Goal: Obtain resource: Obtain resource

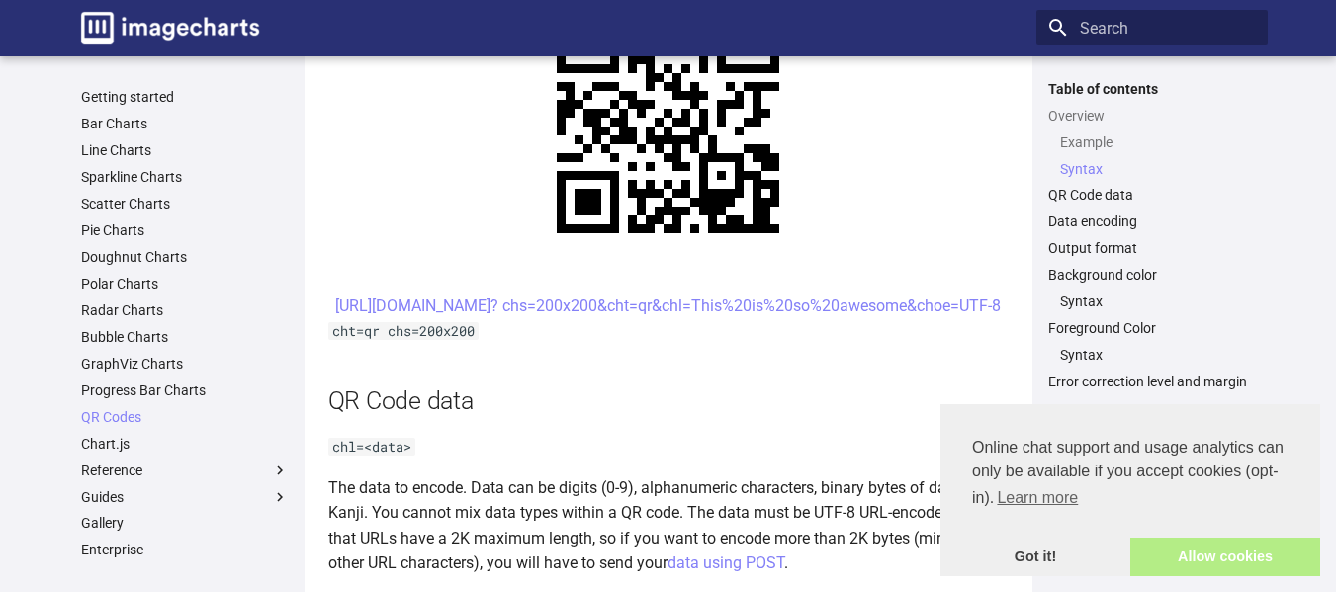
scroll to position [1057, 0]
click at [1222, 565] on link "Allow cookies" at bounding box center [1225, 558] width 190 height 40
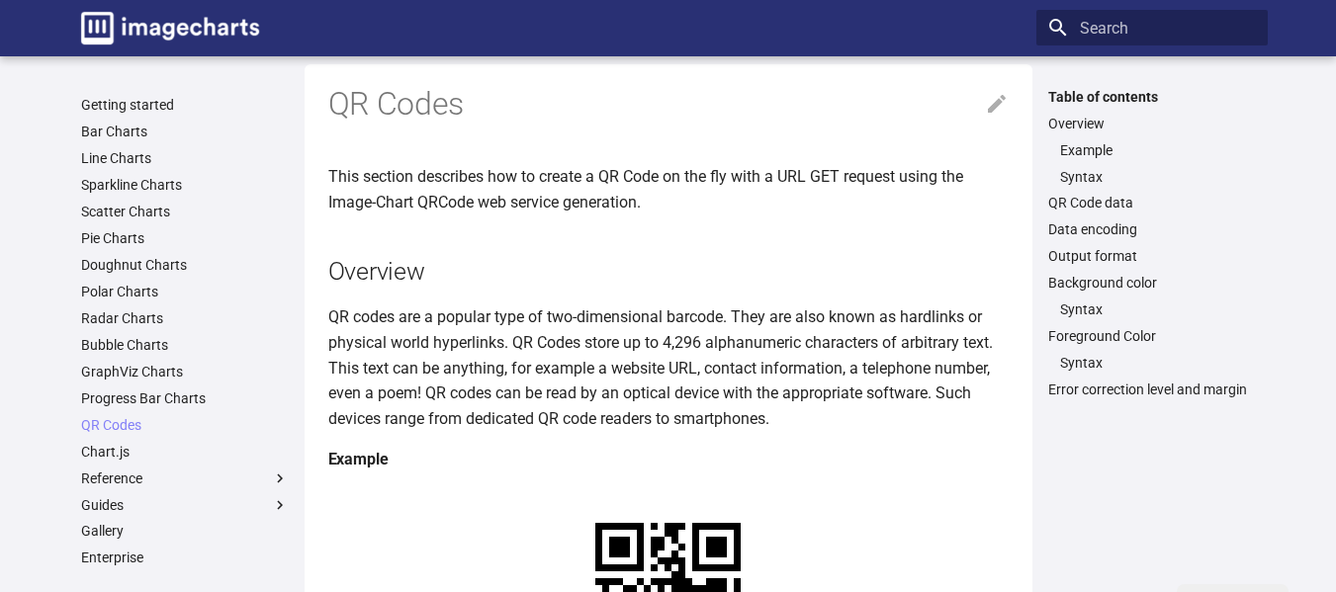
scroll to position [0, 0]
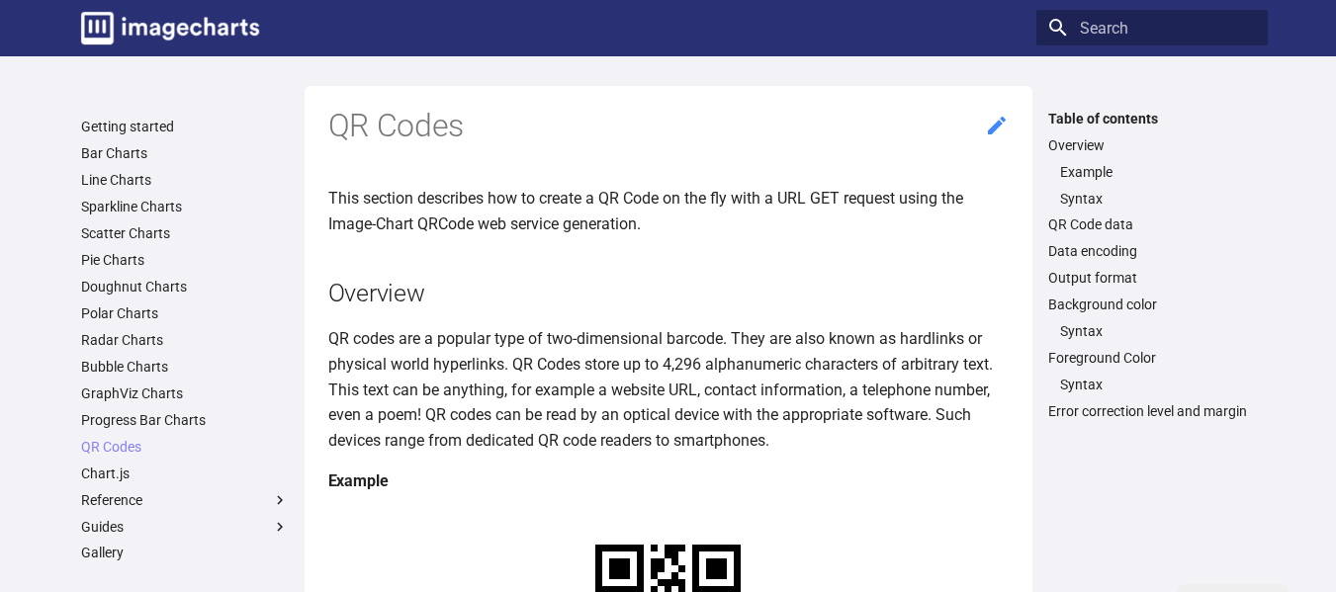
click at [987, 129] on icon at bounding box center [997, 126] width 24 height 24
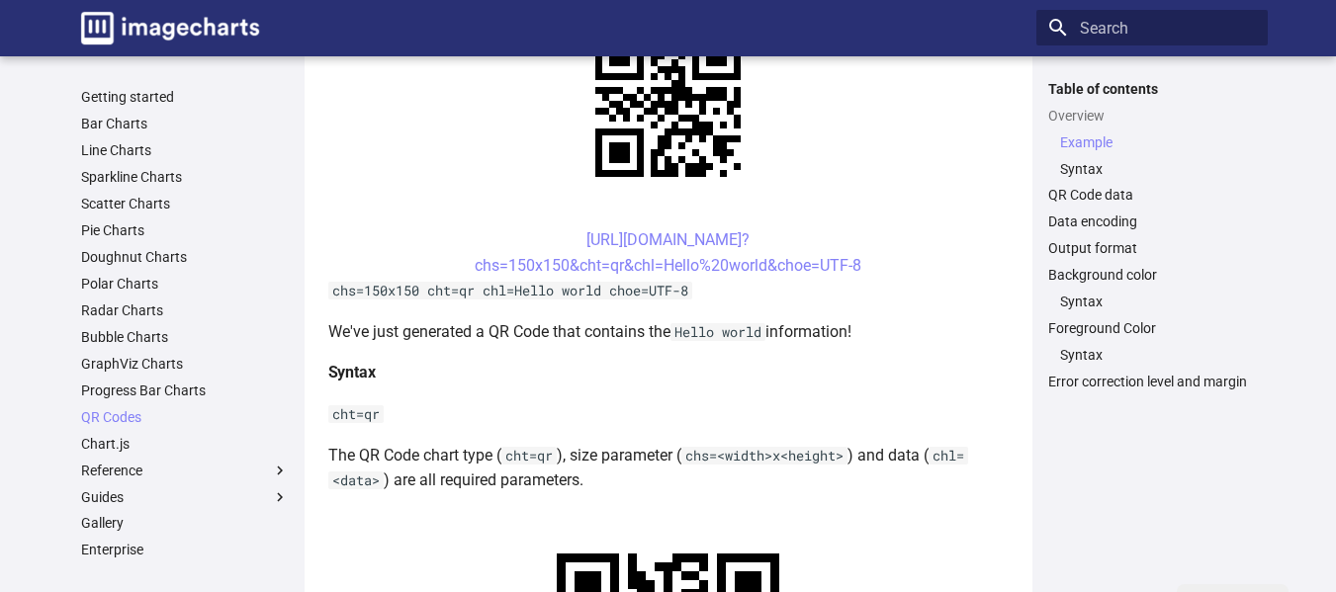
scroll to position [514, 0]
drag, startPoint x: 547, startPoint y: 242, endPoint x: 878, endPoint y: 269, distance: 332.3
click at [878, 269] on center "[URL][DOMAIN_NAME]? chs=150x150&cht=qr&chl=Hello%20world&choe=UTF-8" at bounding box center [668, 251] width 680 height 50
copy link "[URL][DOMAIN_NAME]? chs=150x150&cht=qr&chl=Hello%20world&choe=UTF-8"
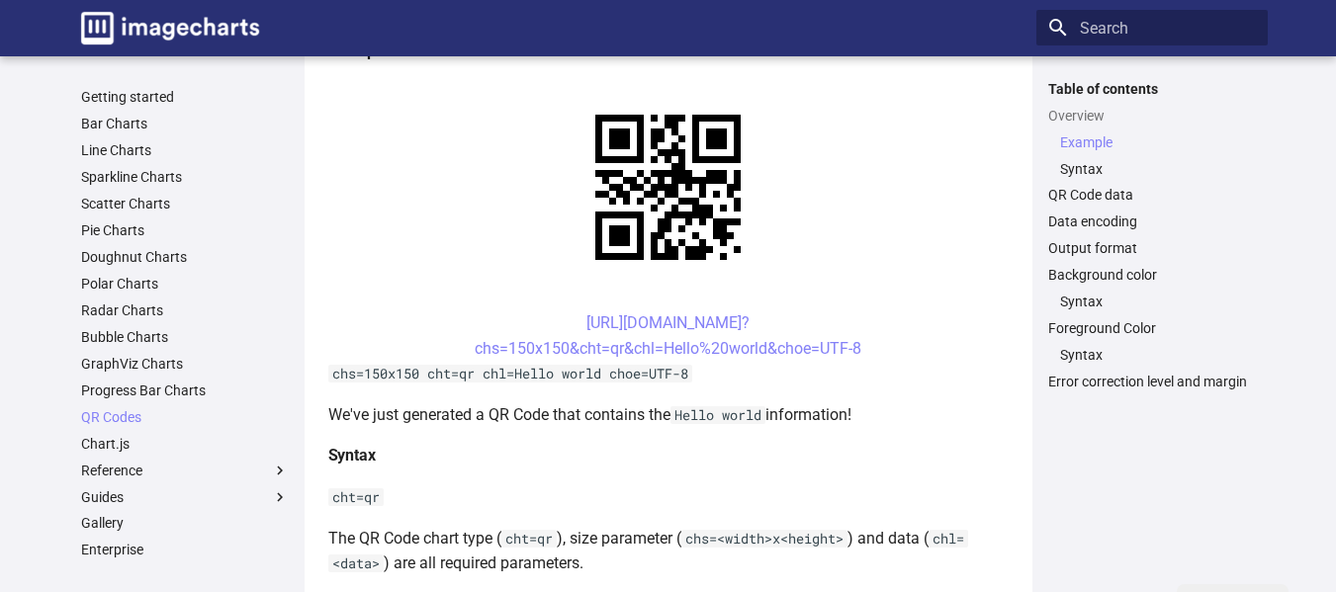
scroll to position [428, 0]
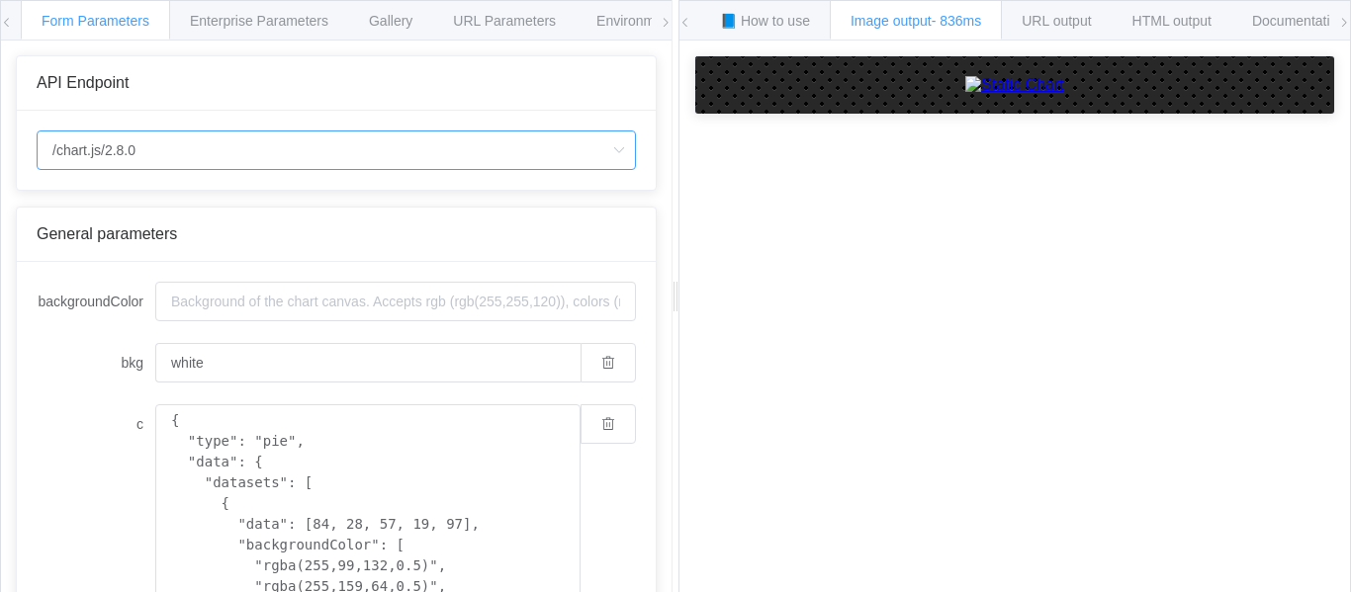
click at [334, 156] on input "/chart.js/2.8.0" at bounding box center [336, 151] width 599 height 40
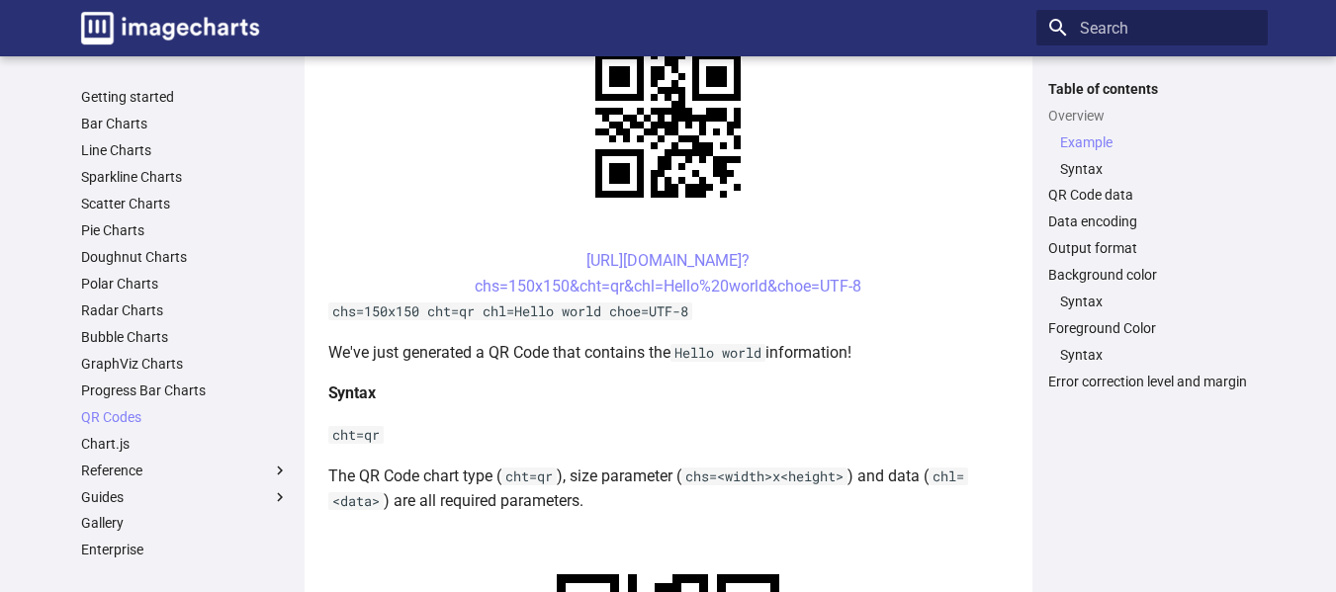
scroll to position [491, 0]
drag, startPoint x: 551, startPoint y: 254, endPoint x: 881, endPoint y: 282, distance: 331.4
click at [881, 282] on center "[URL][DOMAIN_NAME]? chs=150x150&cht=qr&chl=Hello%20world&choe=UTF-8" at bounding box center [668, 274] width 680 height 50
copy link "[URL][DOMAIN_NAME]? chs=150x150&cht=qr&chl=Hello%20world&choe=UTF-8"
click at [549, 254] on center "[URL][DOMAIN_NAME]? chs=150x150&cht=qr&chl=Hello%20world&choe=UTF-8" at bounding box center [668, 274] width 680 height 50
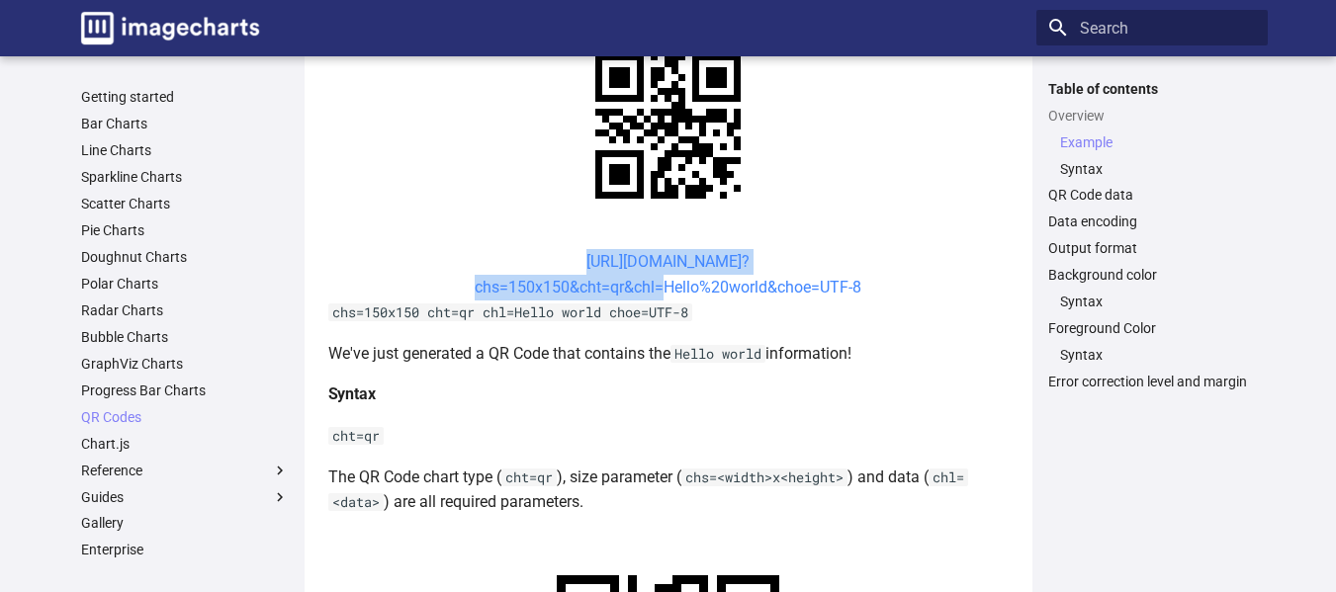
drag, startPoint x: 551, startPoint y: 259, endPoint x: 653, endPoint y: 288, distance: 105.8
click at [653, 288] on center "[URL][DOMAIN_NAME]? chs=150x150&cht=qr&chl=Hello%20world&choe=UTF-8" at bounding box center [668, 274] width 680 height 50
copy link "[URL][DOMAIN_NAME]? chs=150x150&cht=qr&chl"
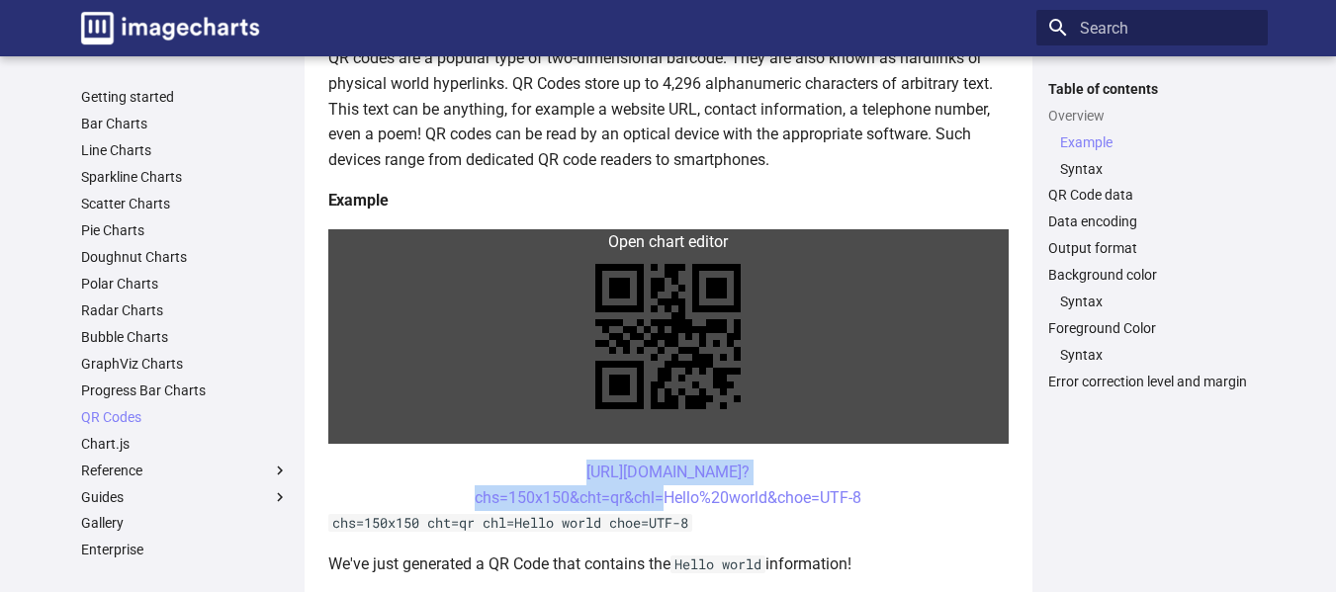
scroll to position [278, 0]
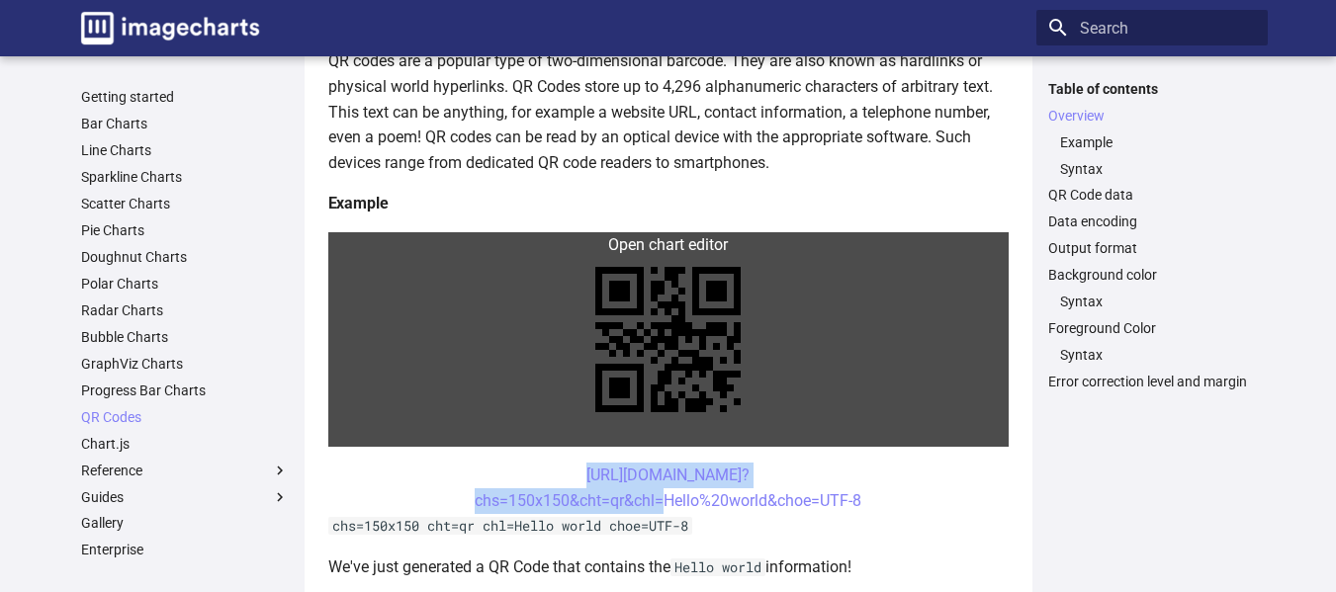
click at [955, 311] on link at bounding box center [668, 339] width 680 height 215
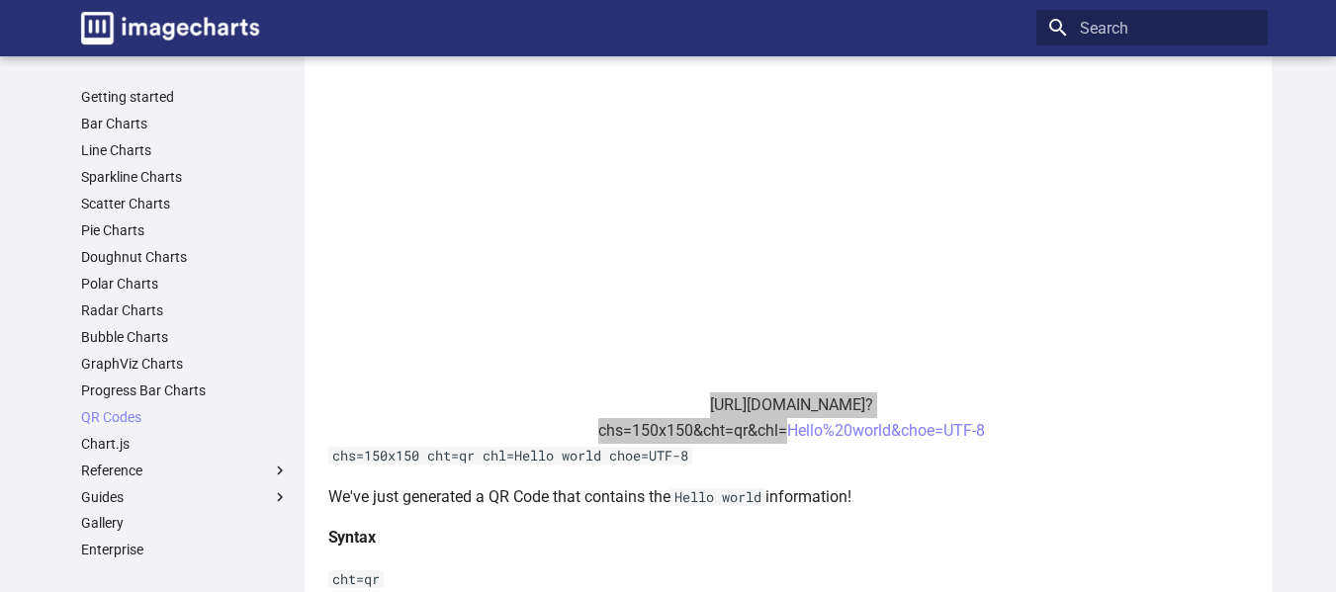
scroll to position [611, 0]
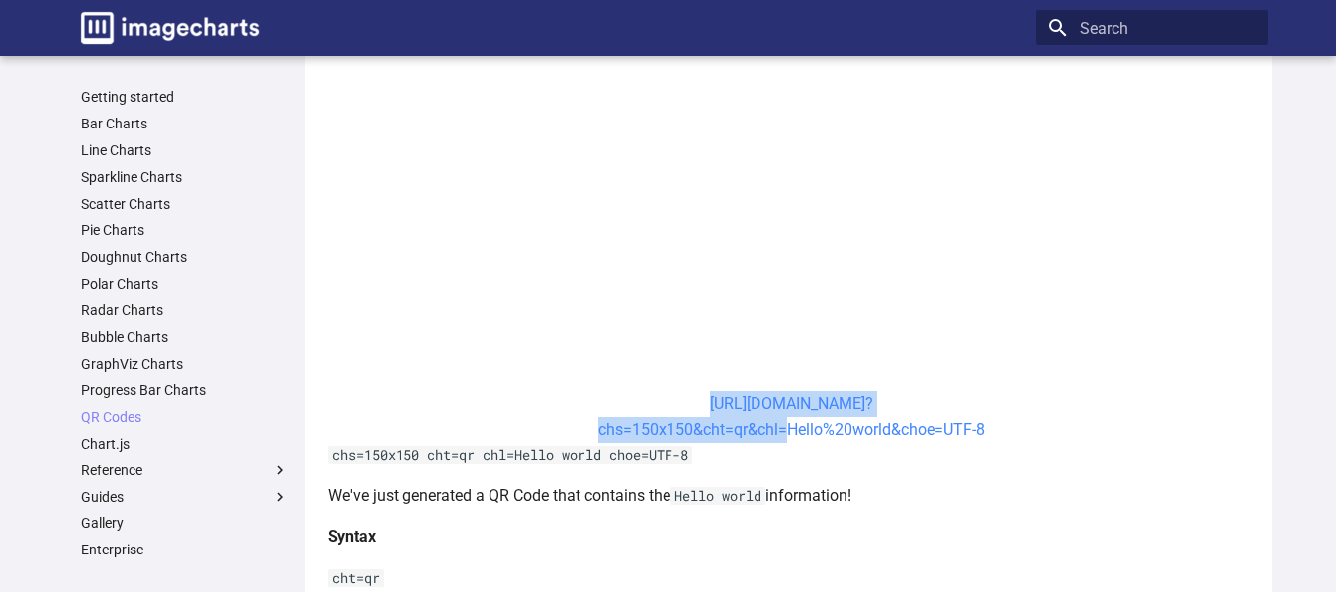
drag, startPoint x: 1006, startPoint y: 428, endPoint x: 937, endPoint y: 433, distance: 68.4
click at [937, 433] on center "[URL][DOMAIN_NAME]? chs=150x150&cht=qr&chl=Hello%20world&choe=UTF-8" at bounding box center [792, 417] width 928 height 50
copy link "=UTF-8"
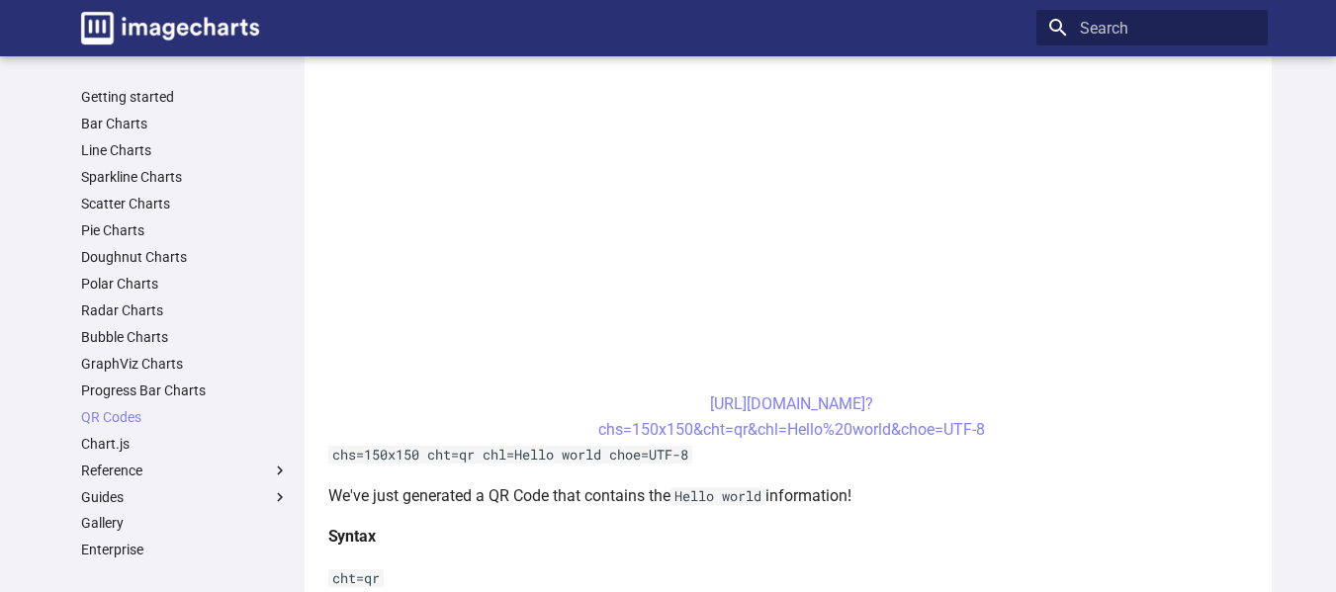
click at [663, 403] on center "[URL][DOMAIN_NAME]? chs=150x150&cht=qr&chl=Hello%20world&choe=UTF-8" at bounding box center [792, 417] width 928 height 50
drag, startPoint x: 667, startPoint y: 401, endPoint x: 1015, endPoint y: 430, distance: 348.3
click at [1015, 430] on center "[URL][DOMAIN_NAME]? chs=150x150&cht=qr&chl=Hello%20world&choe=UTF-8" at bounding box center [792, 417] width 928 height 50
copy link "[URL][DOMAIN_NAME]? chs=150x150&cht=qr&chl=Hello%20world&choe=UTF-8"
